Goal: Information Seeking & Learning: Learn about a topic

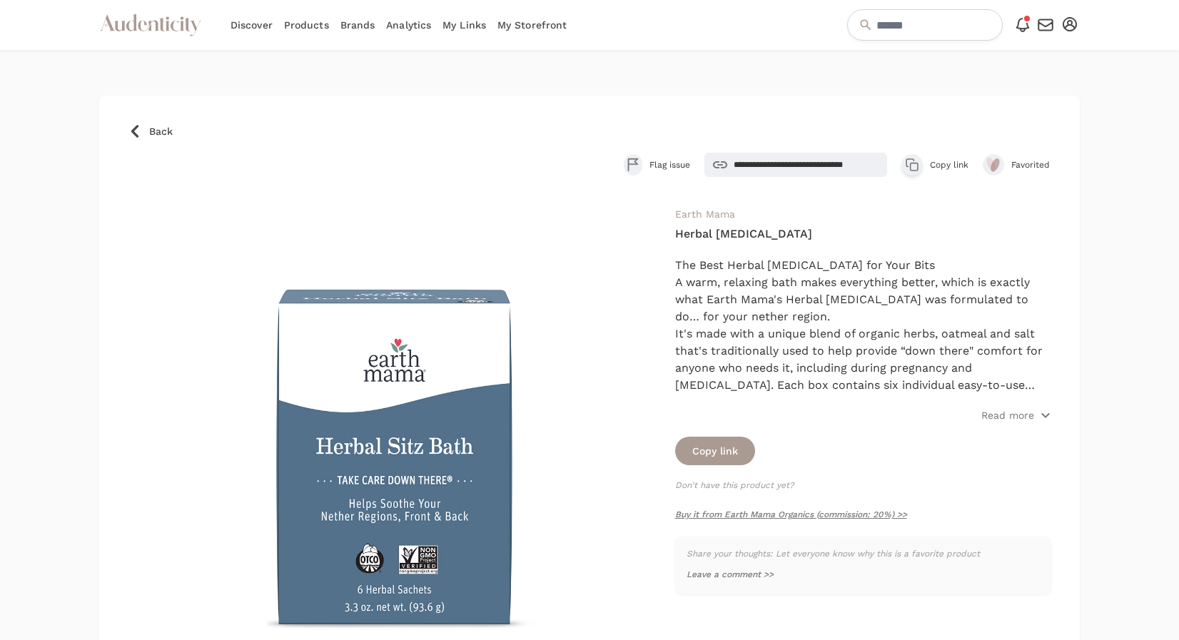
click at [302, 26] on link "Products" at bounding box center [306, 25] width 45 height 50
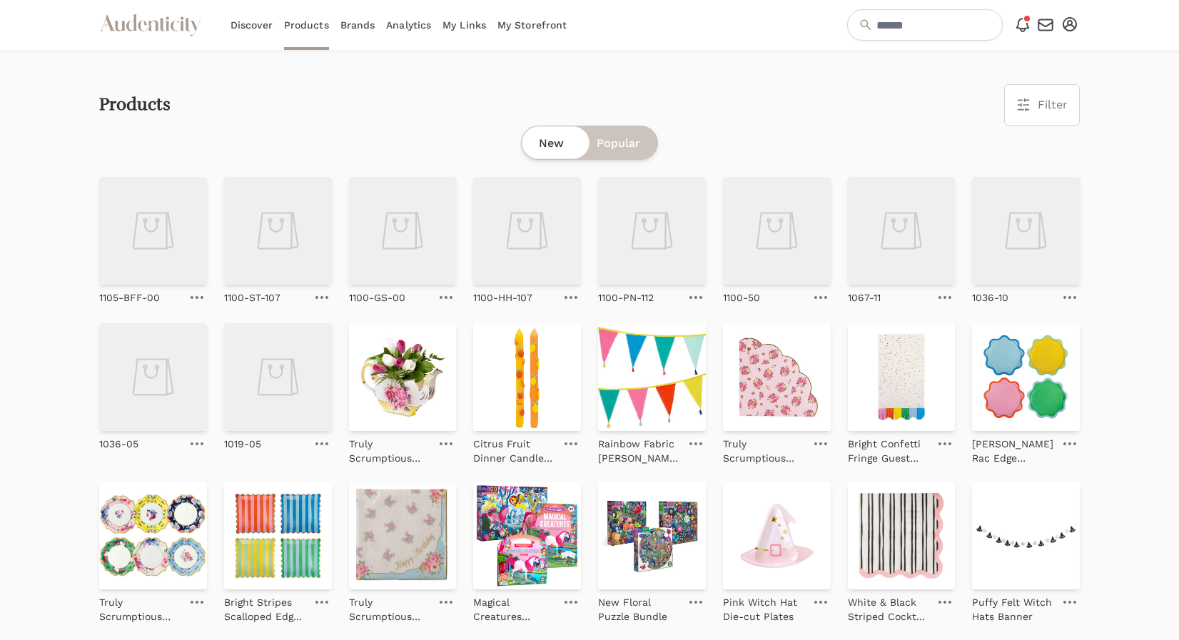
click at [365, 27] on link "Brands" at bounding box center [358, 25] width 35 height 50
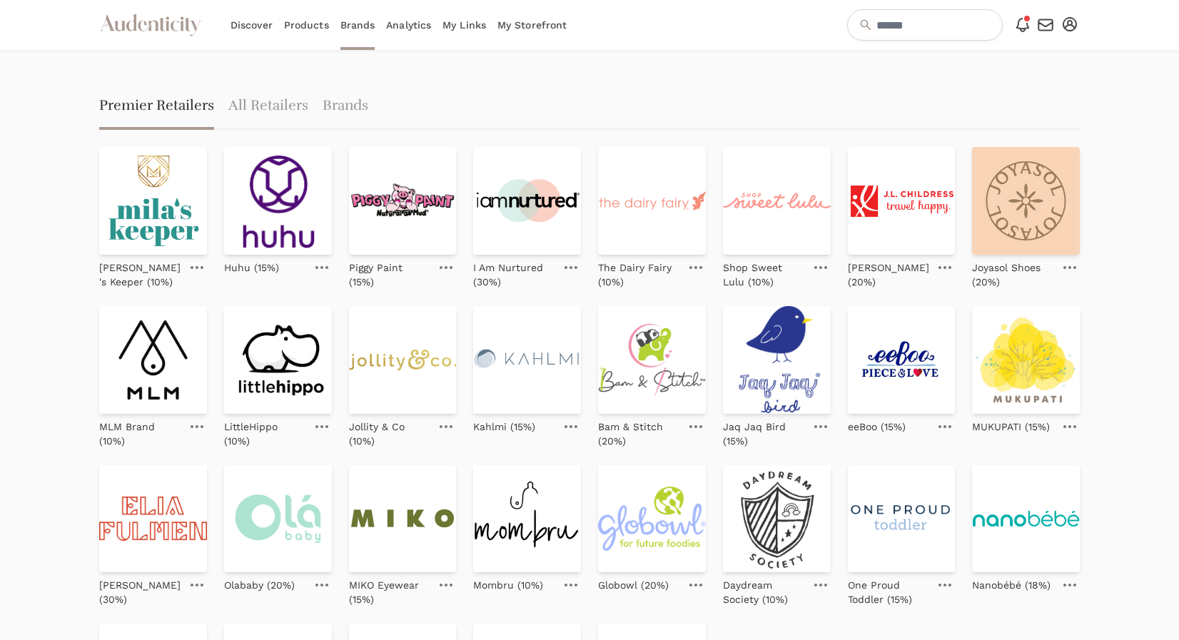
click at [523, 21] on link "My Storefront" at bounding box center [532, 25] width 69 height 50
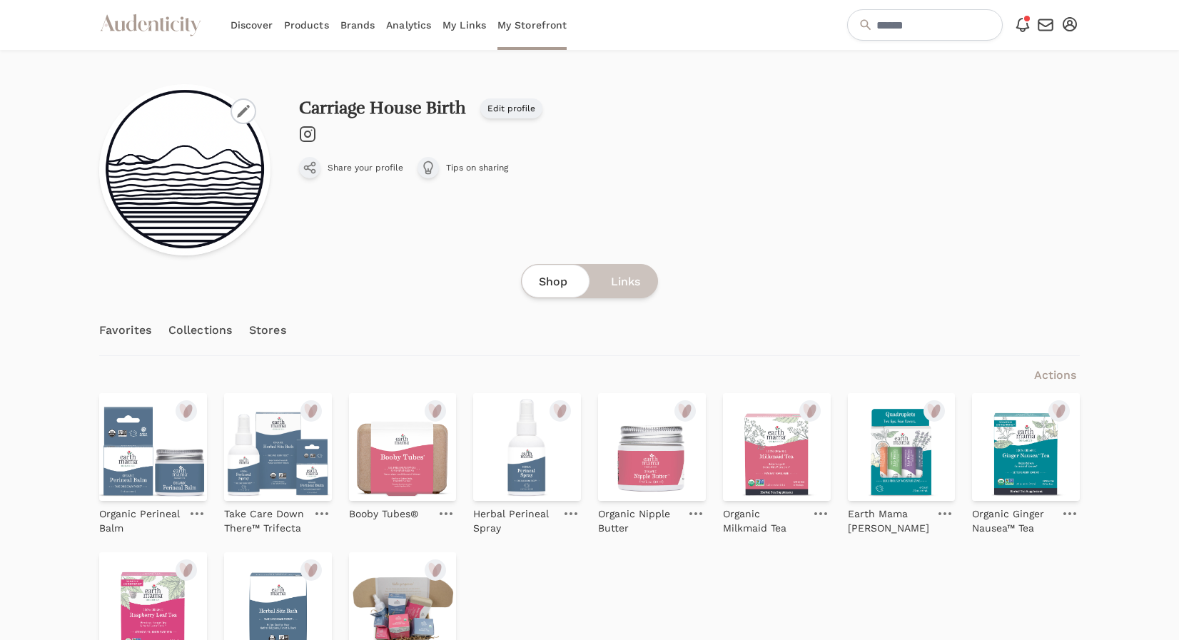
scroll to position [125, 0]
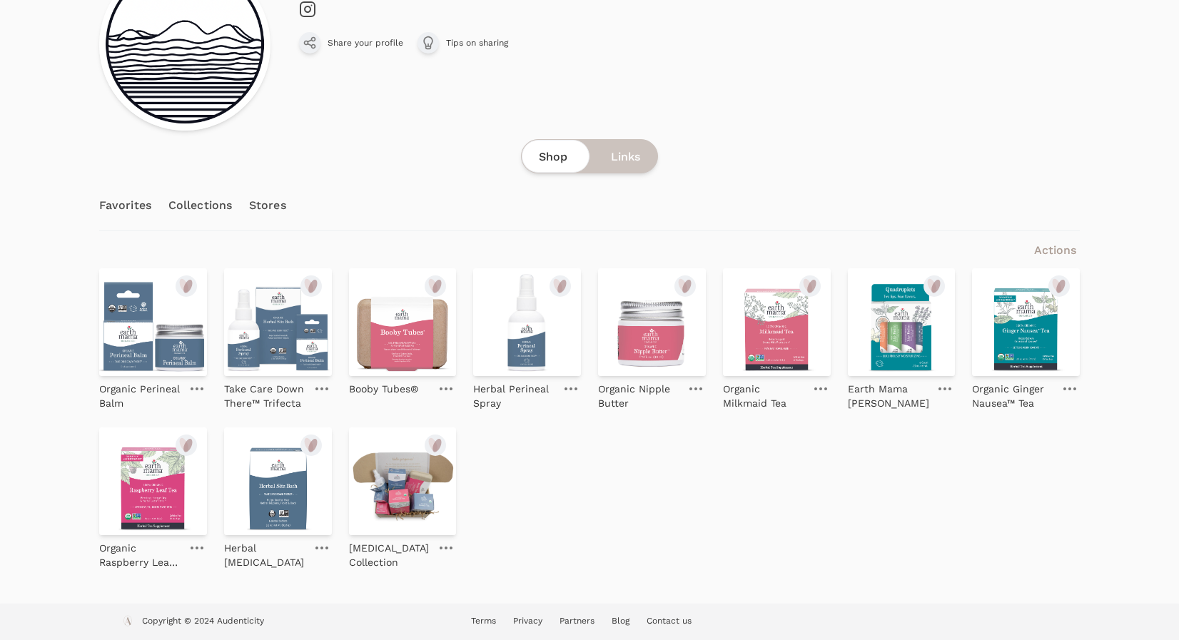
click at [194, 203] on link "Collections" at bounding box center [200, 206] width 64 height 50
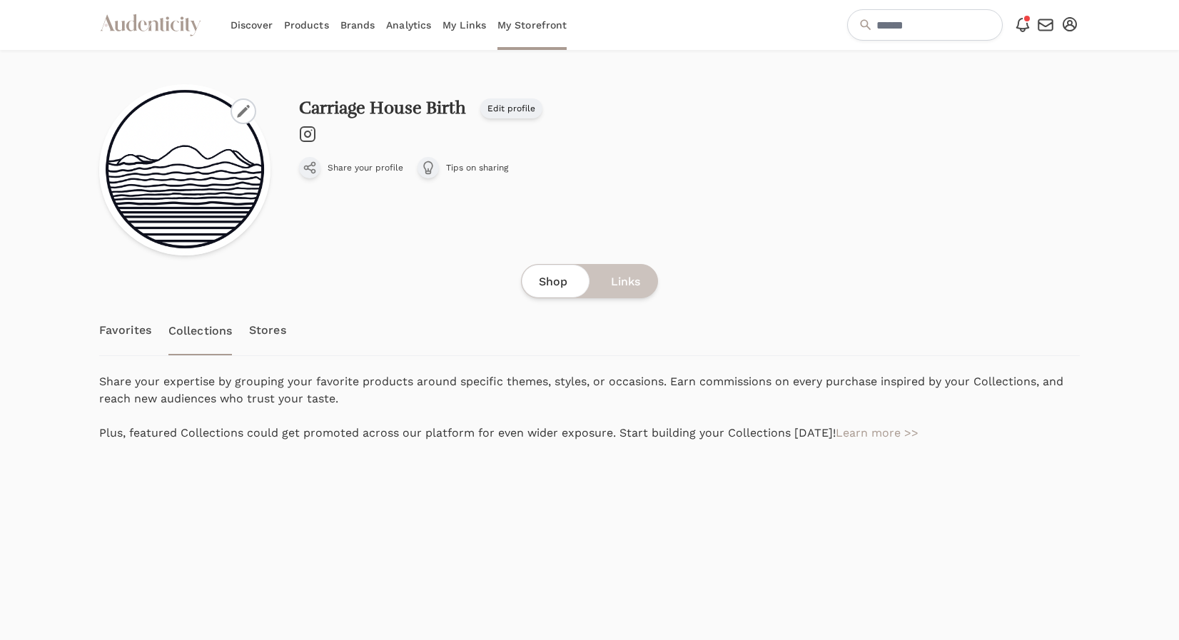
click at [352, 27] on link "Brands" at bounding box center [358, 25] width 35 height 50
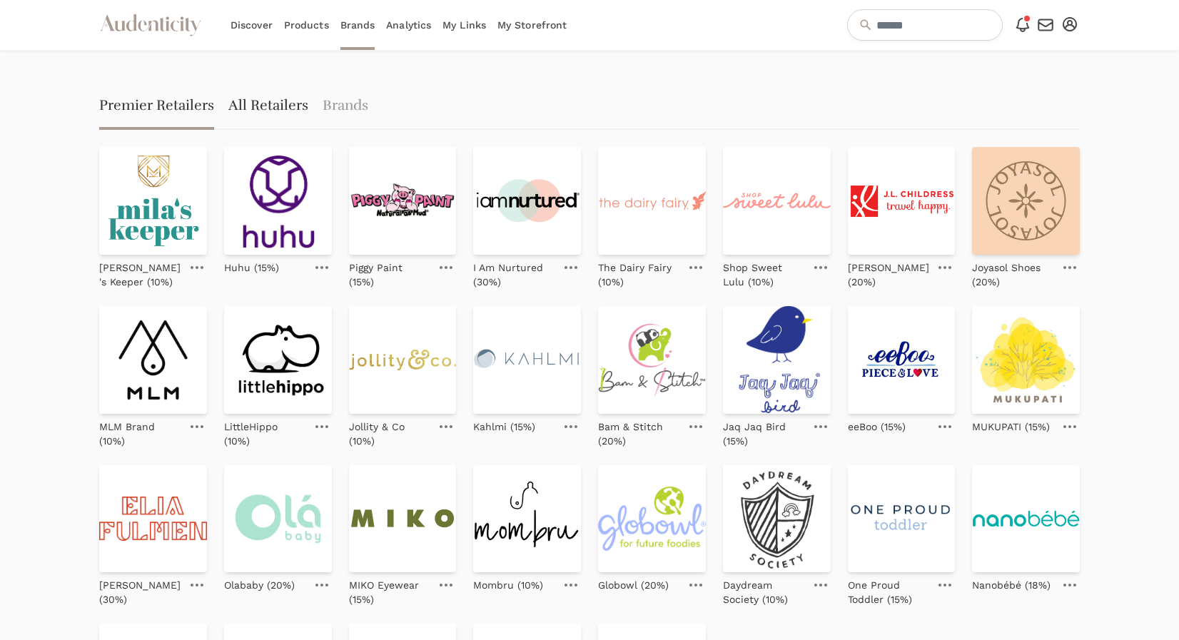
click at [264, 102] on link "All Retailers" at bounding box center [268, 107] width 80 height 46
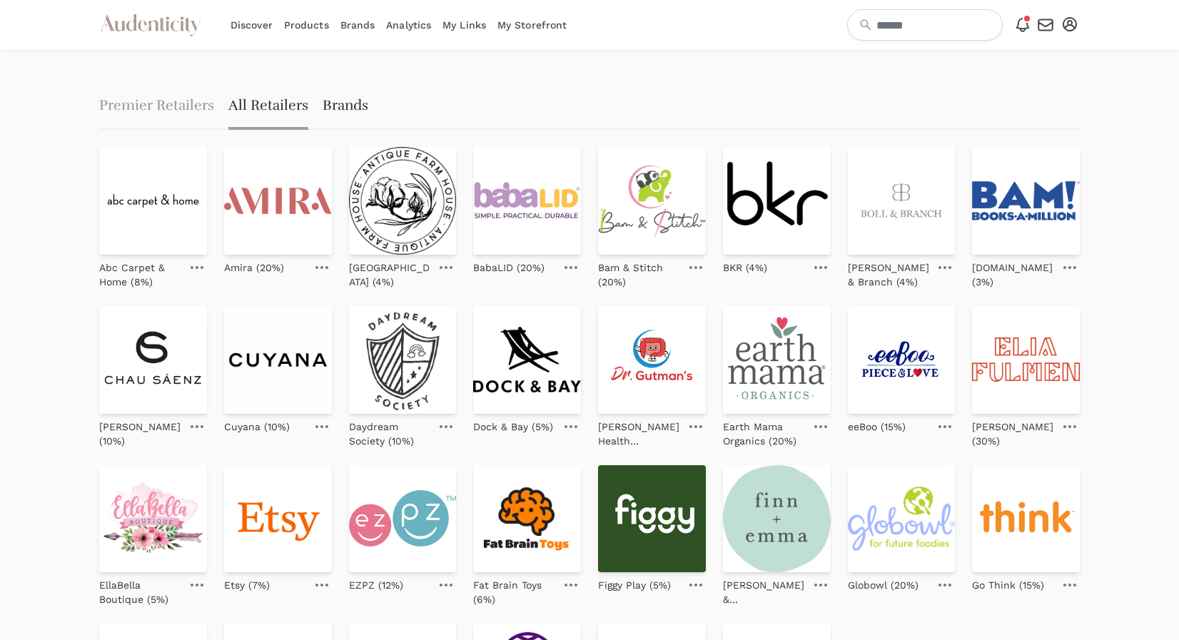
click at [335, 103] on link "Brands" at bounding box center [346, 107] width 46 height 46
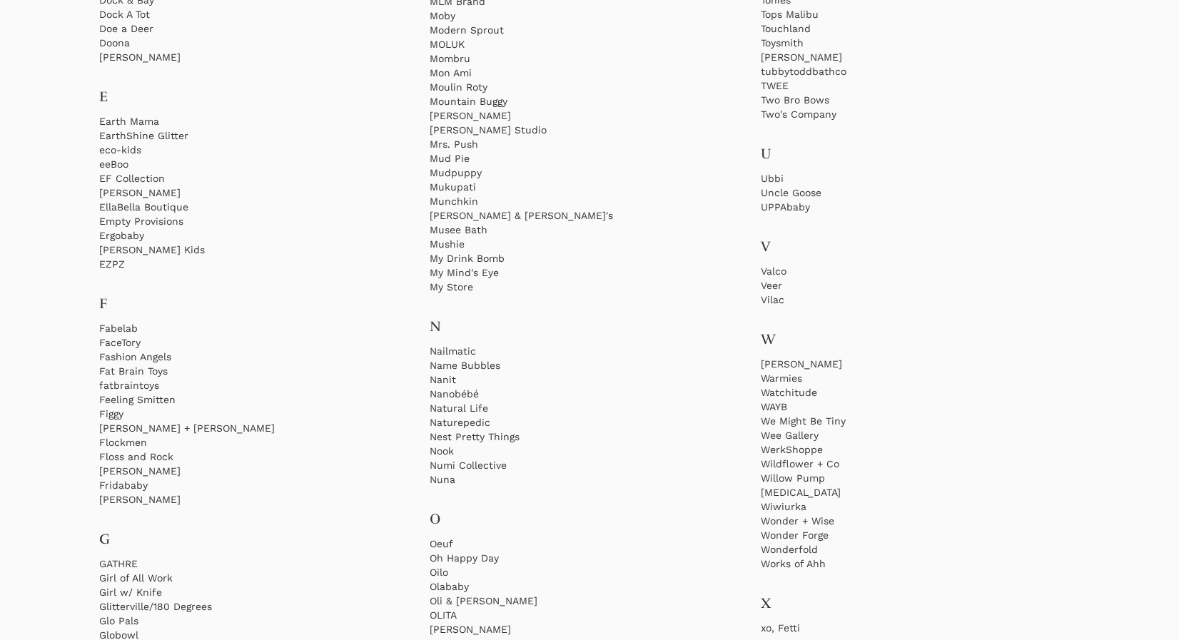
scroll to position [1821, 0]
click at [129, 123] on link "Earth Mama" at bounding box center [258, 124] width 319 height 14
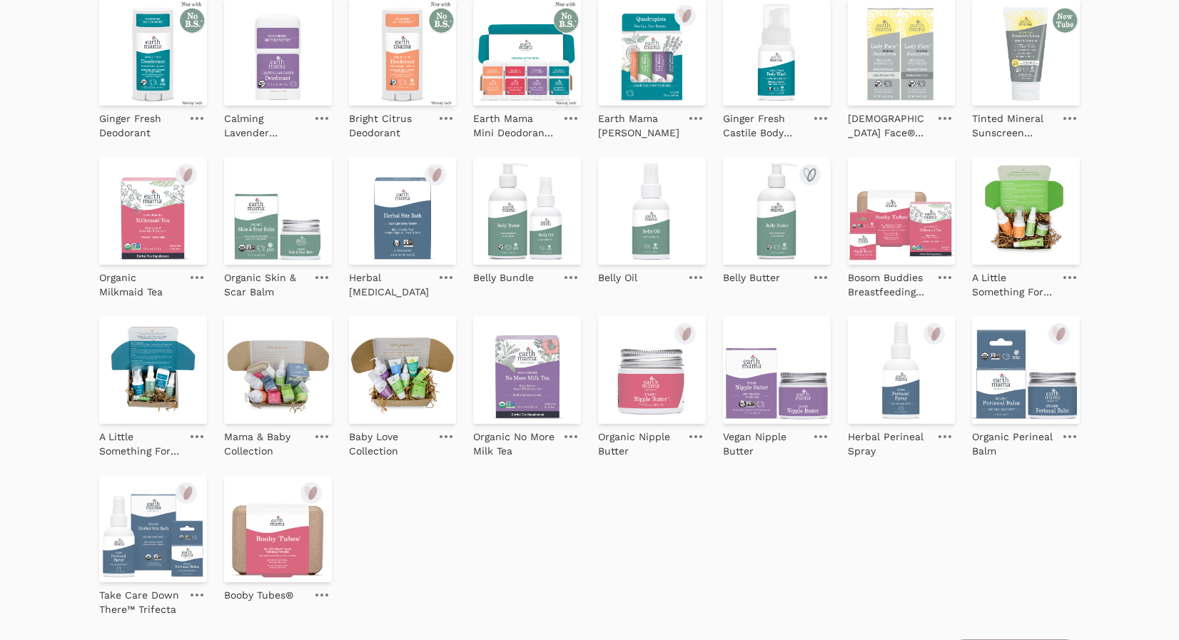
scroll to position [678, 0]
click at [1024, 220] on img at bounding box center [1026, 212] width 108 height 108
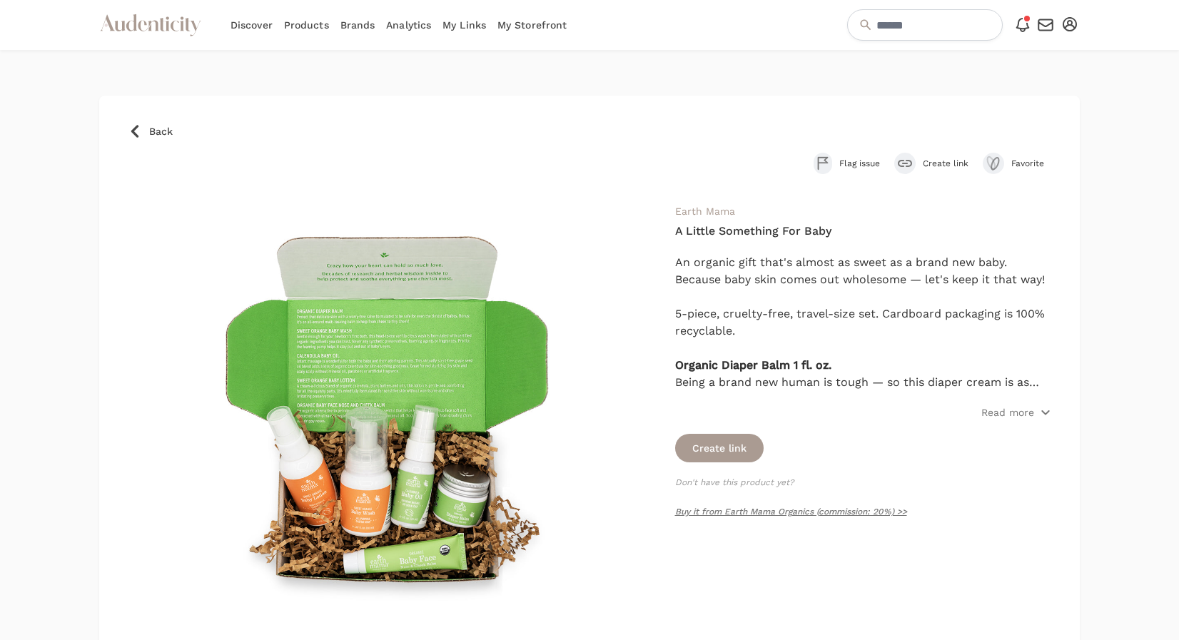
click at [149, 139] on div "Back Flag issue Create link Favorite Earth Mama A Little Something For Baby An …" at bounding box center [589, 539] width 981 height 887
click at [142, 131] on link "Back" at bounding box center [590, 131] width 924 height 14
